Goal: Task Accomplishment & Management: Complete application form

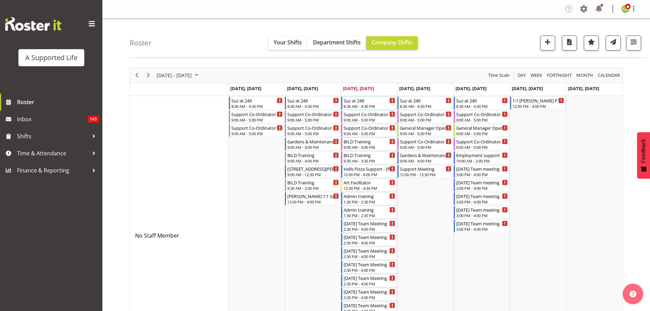
scroll to position [2834, 0]
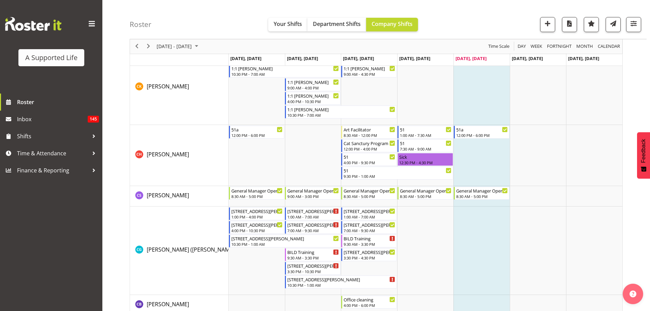
scroll to position [1126, 0]
click at [32, 153] on span "Time & Attendance" at bounding box center [53, 153] width 72 height 10
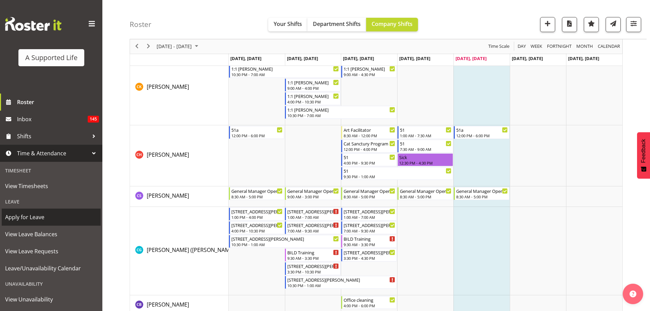
click at [42, 216] on span "Apply for Leave" at bounding box center [51, 217] width 92 height 10
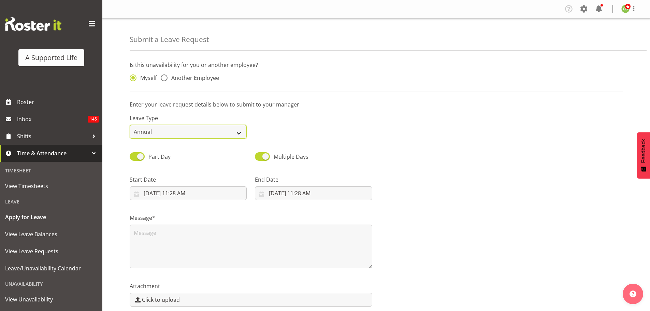
click at [194, 132] on select "Annual Sick Bereavement Domestic Violence Parental Jury Service Day In Lieu Oth…" at bounding box center [188, 132] width 117 height 14
select select "Sick"
click at [130, 125] on select "Annual Sick Bereavement Domestic Violence Parental Jury Service Day In Lieu Oth…" at bounding box center [188, 132] width 117 height 14
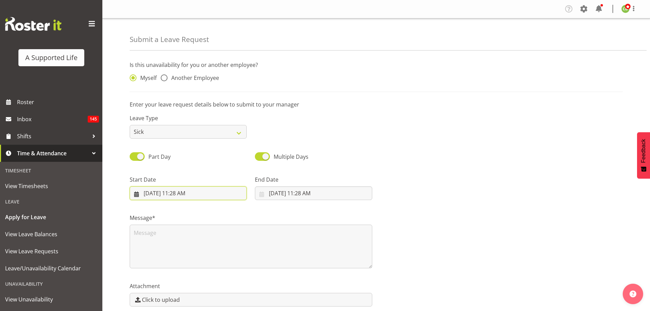
click at [186, 191] on input "9/19/2025, 11:28 AM" at bounding box center [188, 193] width 117 height 14
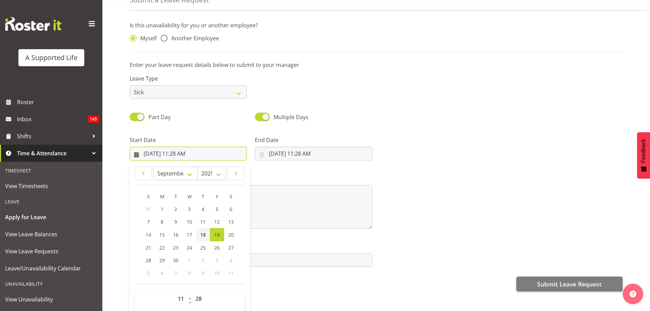
scroll to position [30, 0]
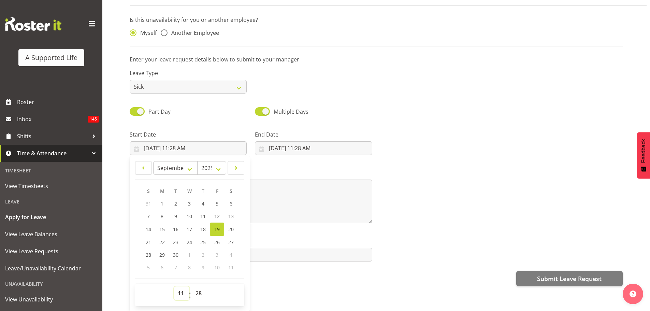
click at [184, 288] on select "00 01 02 03 04 05 06 07 08 09 10 11 12 13 14 15 16 17 18 19 20 21 22 23" at bounding box center [181, 293] width 15 height 14
select select "12"
click at [174, 286] on select "00 01 02 03 04 05 06 07 08 09 10 11 12 13 14 15 16 17 18 19 20 21 22 23" at bounding box center [181, 293] width 15 height 14
type input "9/19/2025, 12:28 PM"
click at [201, 288] on select "00 01 02 03 04 05 06 07 08 09 10 11 12 13 14 15 16 17 18 19 20 21 22 23 24 25 2…" at bounding box center [199, 293] width 15 height 14
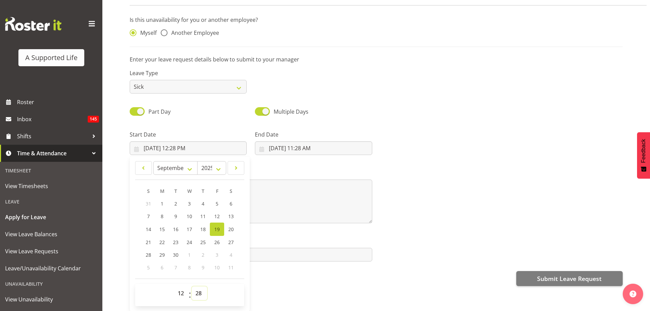
select select "0"
click at [192, 286] on select "00 01 02 03 04 05 06 07 08 09 10 11 12 13 14 15 16 17 18 19 20 21 22 23 24 25 2…" at bounding box center [199, 293] width 15 height 14
type input "9/19/2025, 12:00 PM"
click at [311, 169] on label "Message*" at bounding box center [251, 173] width 243 height 8
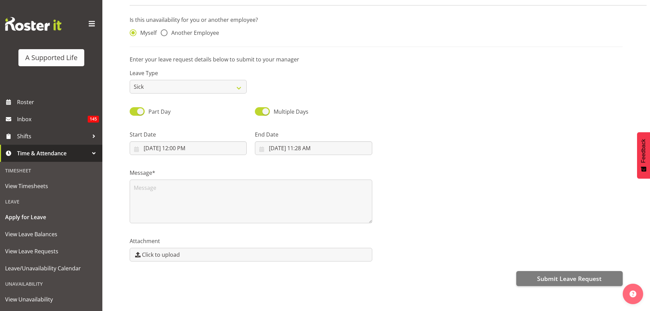
scroll to position [0, 0]
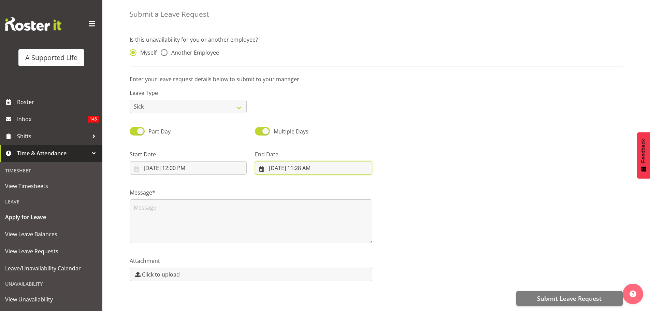
click at [306, 161] on input "9/19/2025, 11:28 AM" at bounding box center [313, 168] width 117 height 14
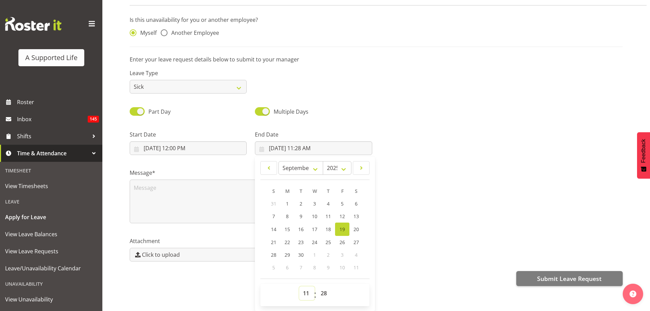
click at [305, 289] on select "00 01 02 03 04 05 06 07 08 09 10 11 12 13 14 15 16 17 18 19 20 21 22 23" at bounding box center [306, 293] width 15 height 14
select select "18"
click at [299, 286] on select "00 01 02 03 04 05 06 07 08 09 10 11 12 13 14 15 16 17 18 19 20 21 22 23" at bounding box center [306, 293] width 15 height 14
type input "9/19/2025, 6:28 PM"
click at [320, 286] on select "00 01 02 03 04 05 06 07 08 09 10 11 12 13 14 15 16 17 18 19 20 21 22 23 24 25 2…" at bounding box center [324, 293] width 15 height 14
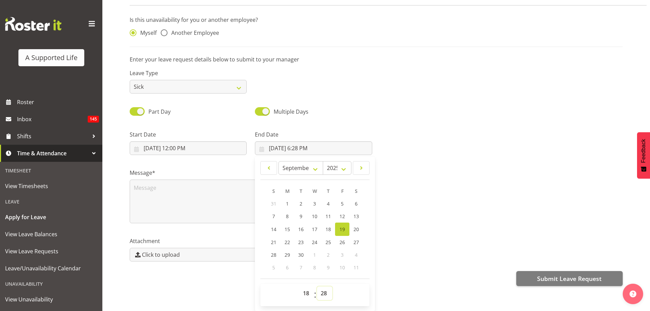
select select "0"
click at [317, 286] on select "00 01 02 03 04 05 06 07 08 09 10 11 12 13 14 15 16 17 18 19 20 21 22 23 24 25 2…" at bounding box center [324, 293] width 15 height 14
type input "9/19/2025, 6:00 PM"
click at [161, 183] on textarea at bounding box center [251, 201] width 243 height 44
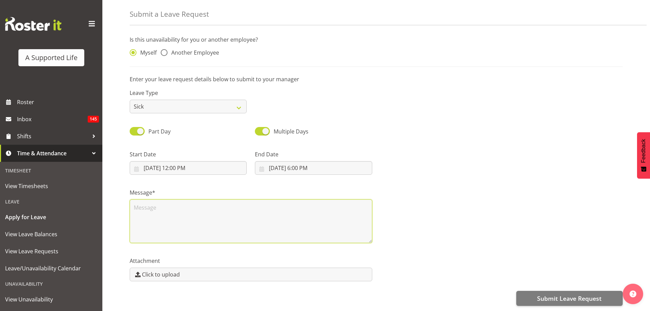
scroll to position [0, 0]
type textarea "Called in sick - will take covid test over weekend"
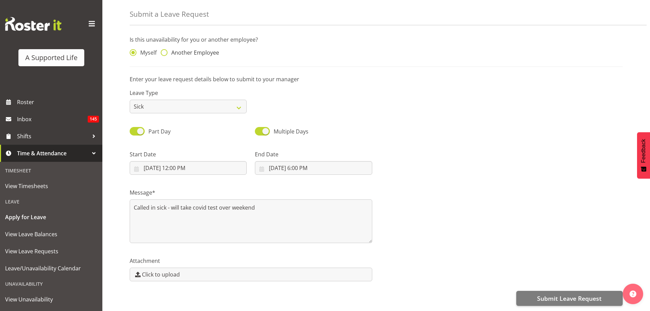
click at [163, 49] on span at bounding box center [164, 52] width 7 height 7
click at [163, 50] on input "Another Employee" at bounding box center [163, 52] width 4 height 4
radio input "true"
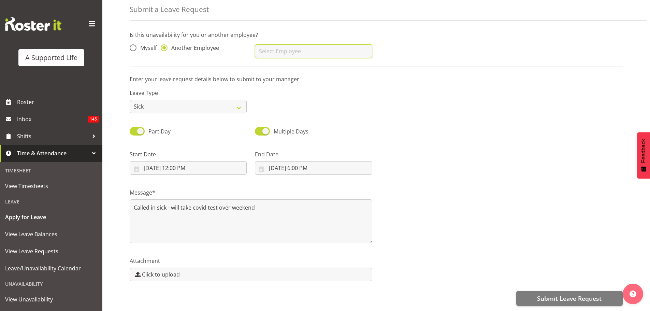
click at [279, 52] on input "text" at bounding box center [313, 51] width 117 height 14
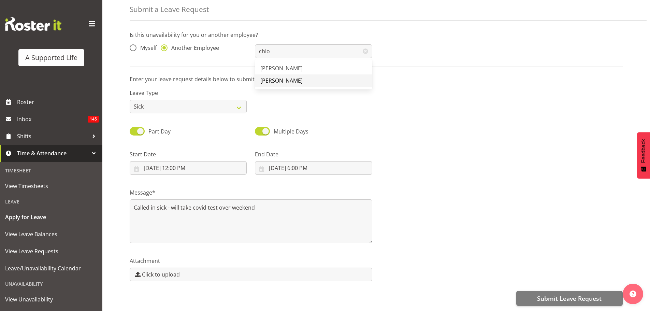
click at [288, 76] on link "[PERSON_NAME]" at bounding box center [313, 80] width 117 height 12
type input "[PERSON_NAME]"
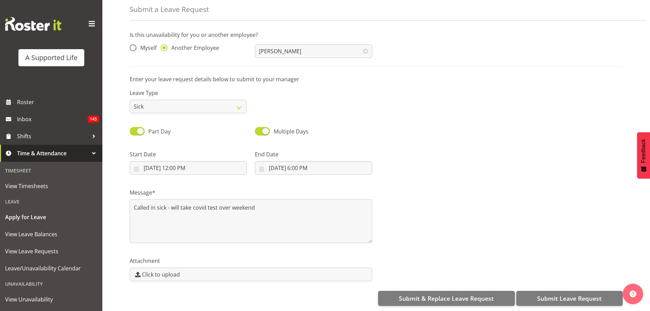
scroll to position [35, 0]
click at [570, 294] on span "Submit Leave Request" at bounding box center [569, 298] width 64 height 9
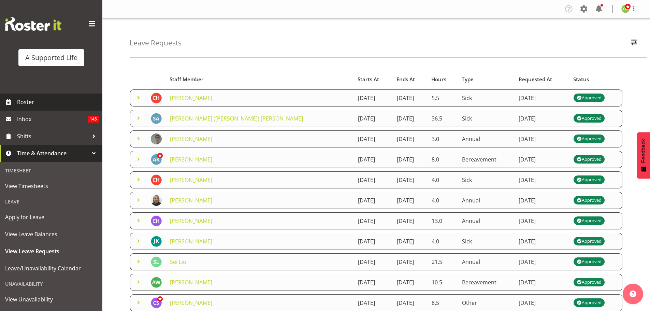
click at [16, 99] on link "Roster" at bounding box center [51, 101] width 102 height 17
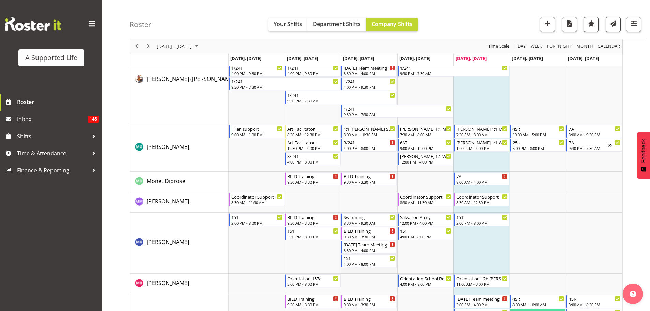
scroll to position [3104, 0]
